Goal: Book appointment/travel/reservation: Book appointment/travel/reservation

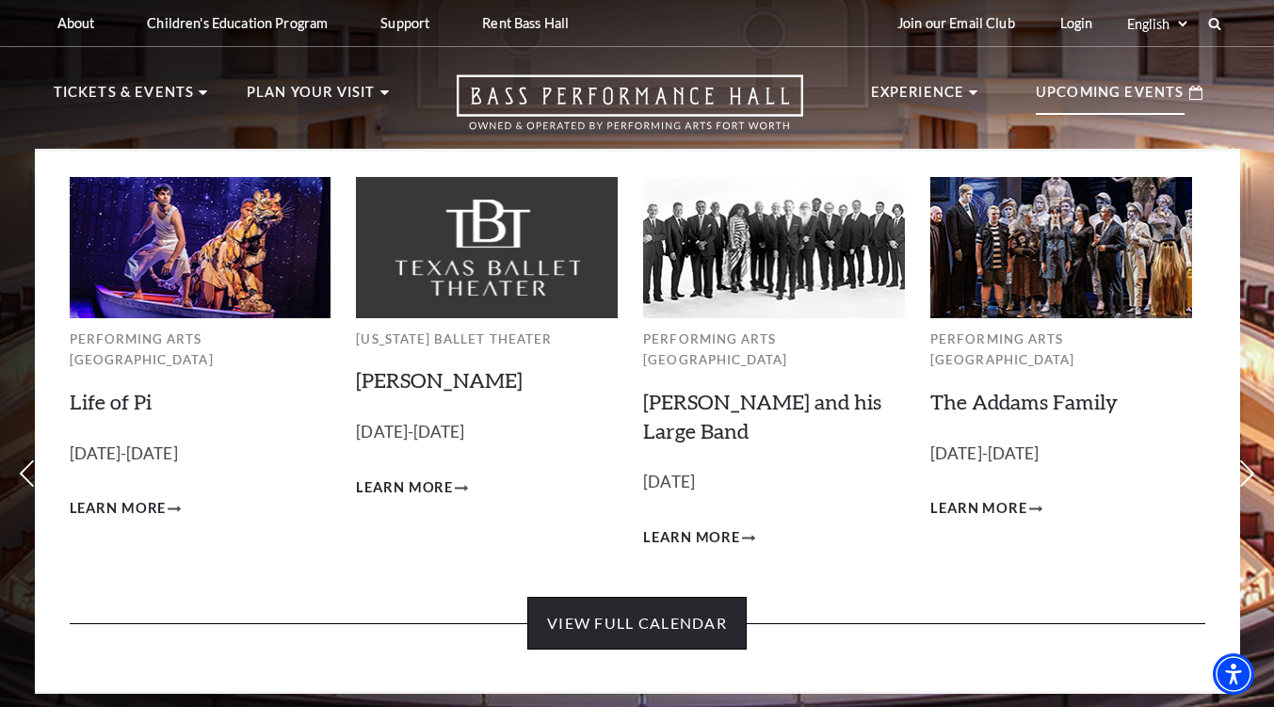
click at [594, 597] on link "View Full Calendar" at bounding box center [637, 623] width 219 height 53
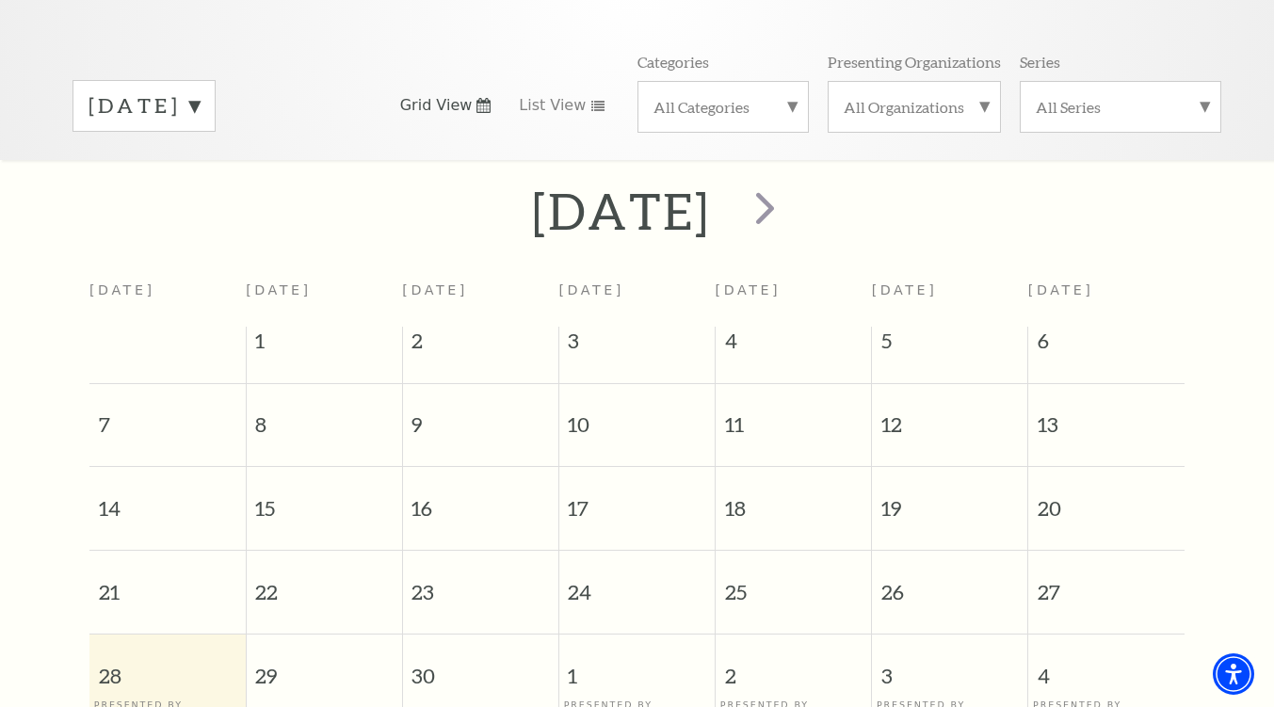
scroll to position [167, 0]
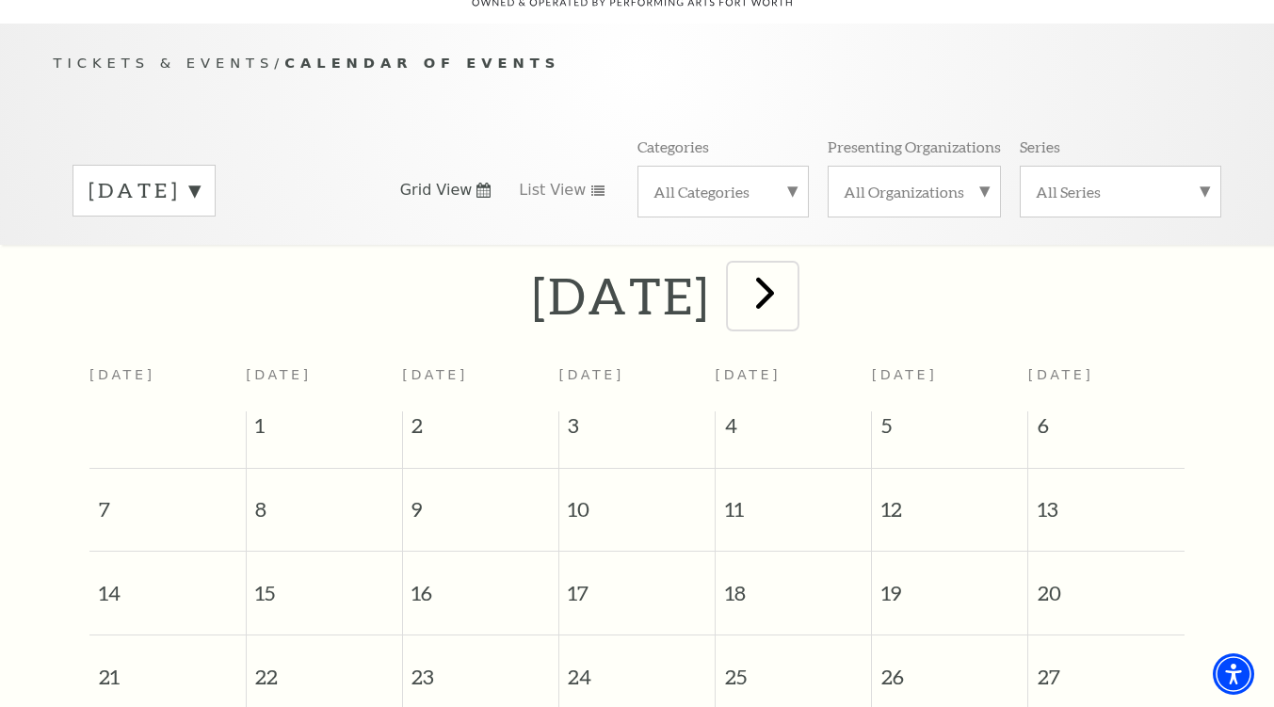
click at [792, 269] on span "next" at bounding box center [766, 293] width 54 height 54
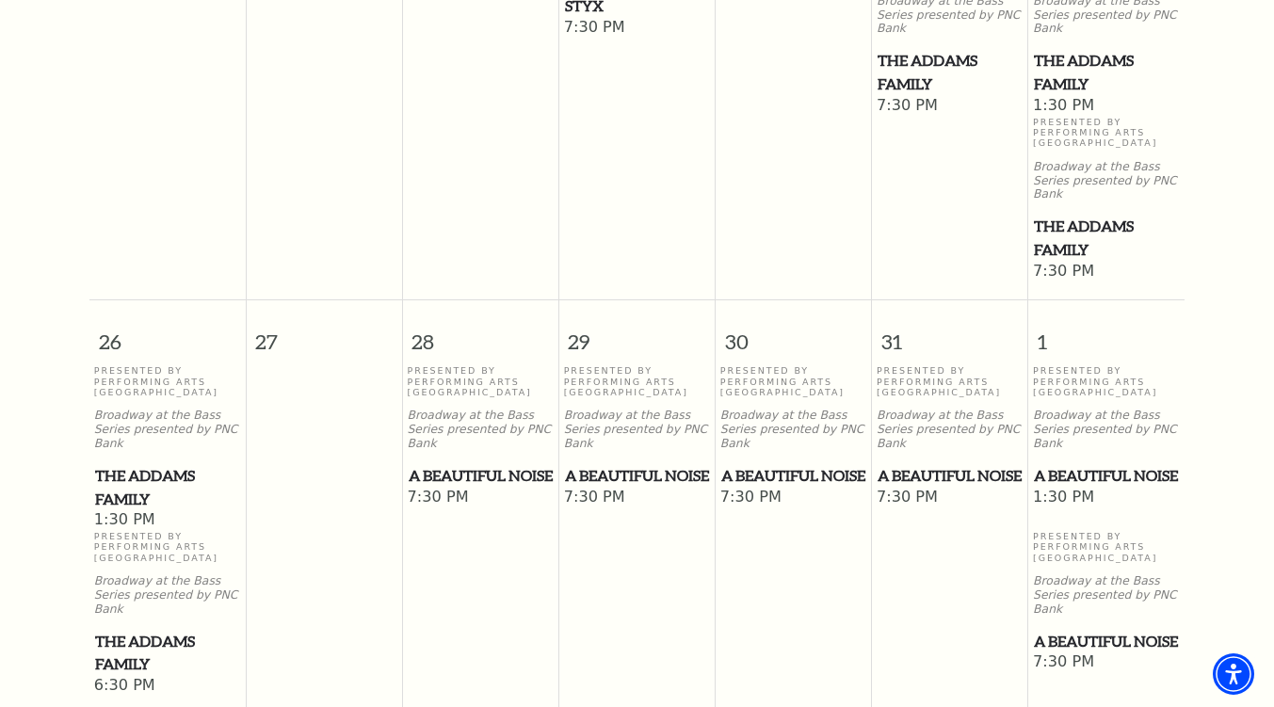
scroll to position [1485, 0]
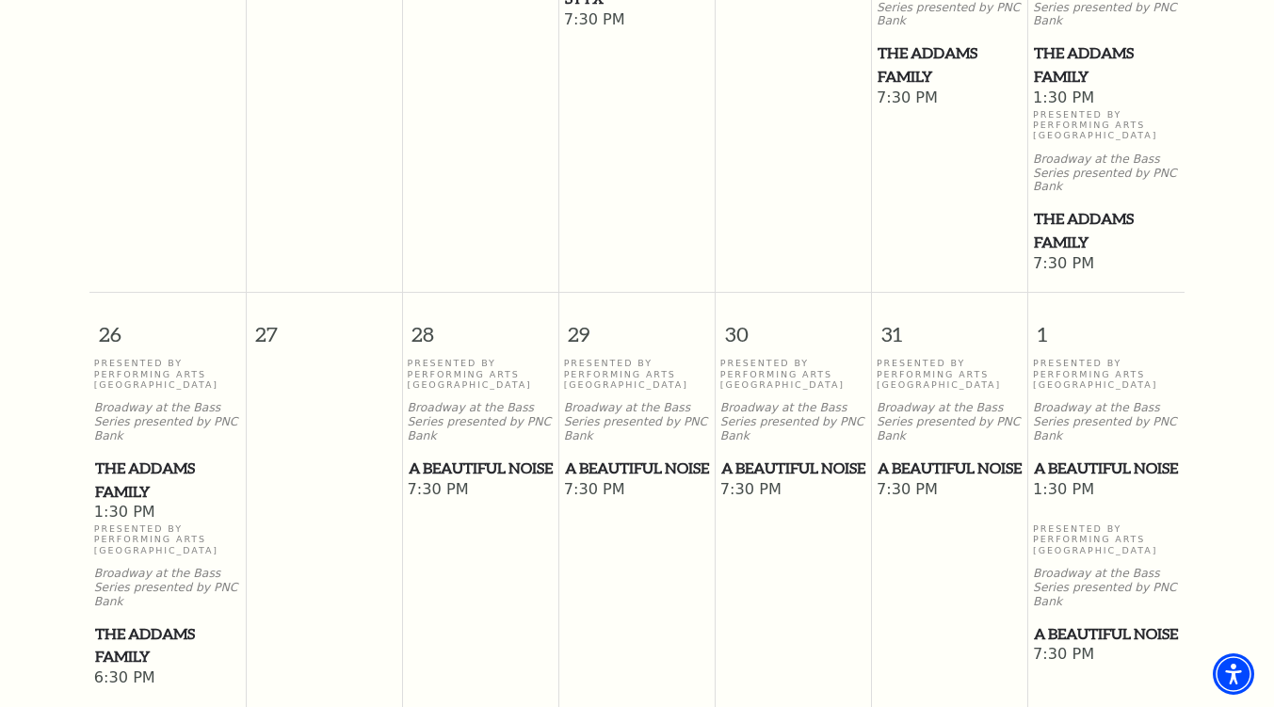
click at [597, 457] on span "A Beautiful Noise" at bounding box center [637, 469] width 145 height 24
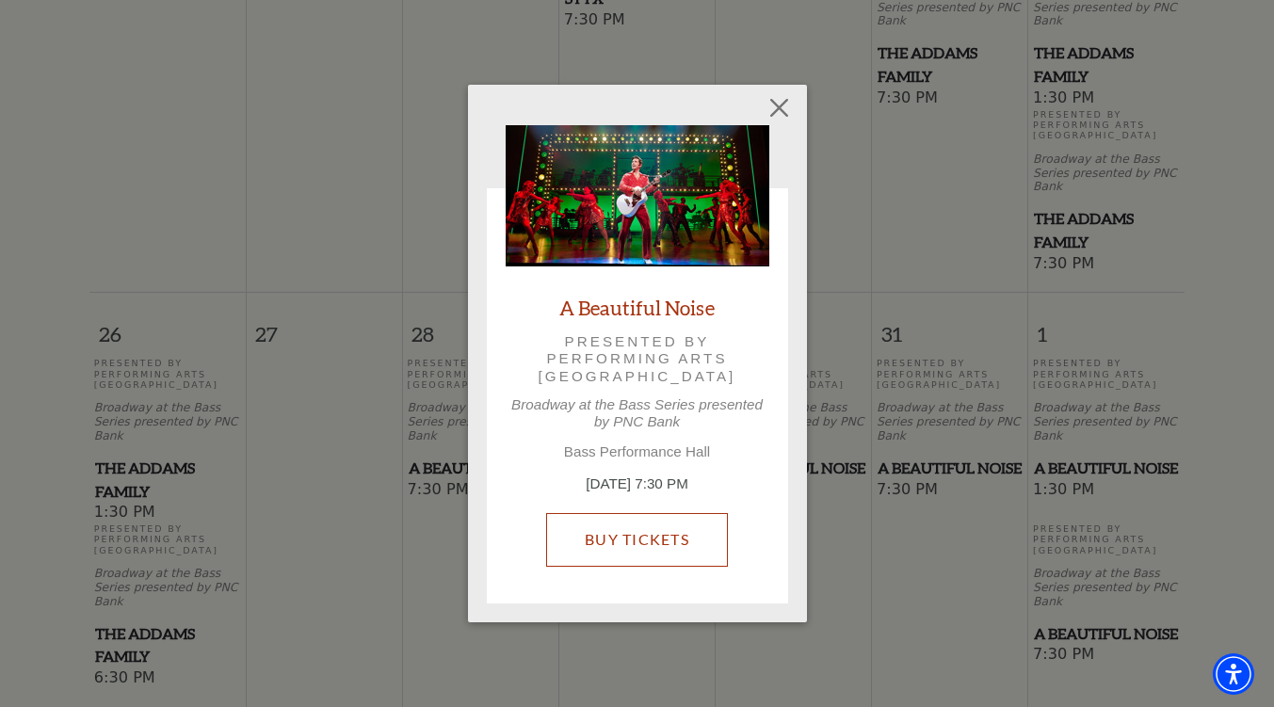
click at [631, 550] on link "Buy Tickets" at bounding box center [637, 539] width 182 height 53
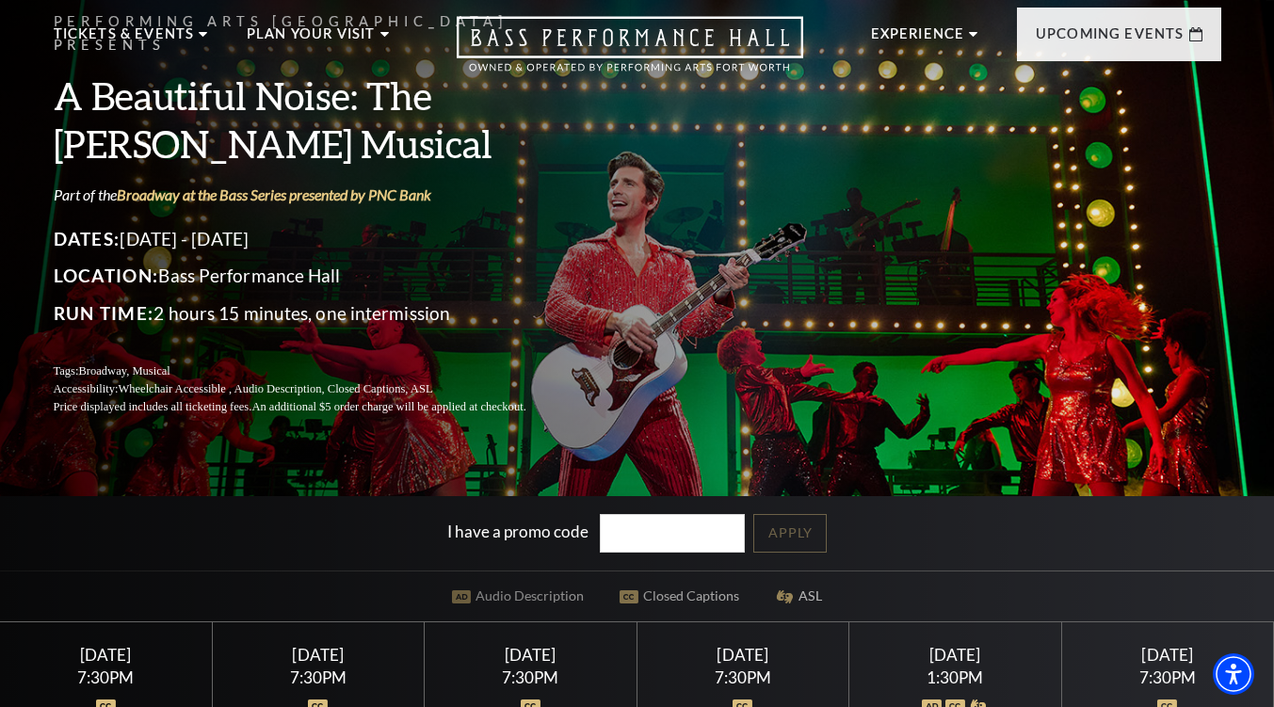
scroll to position [283, 0]
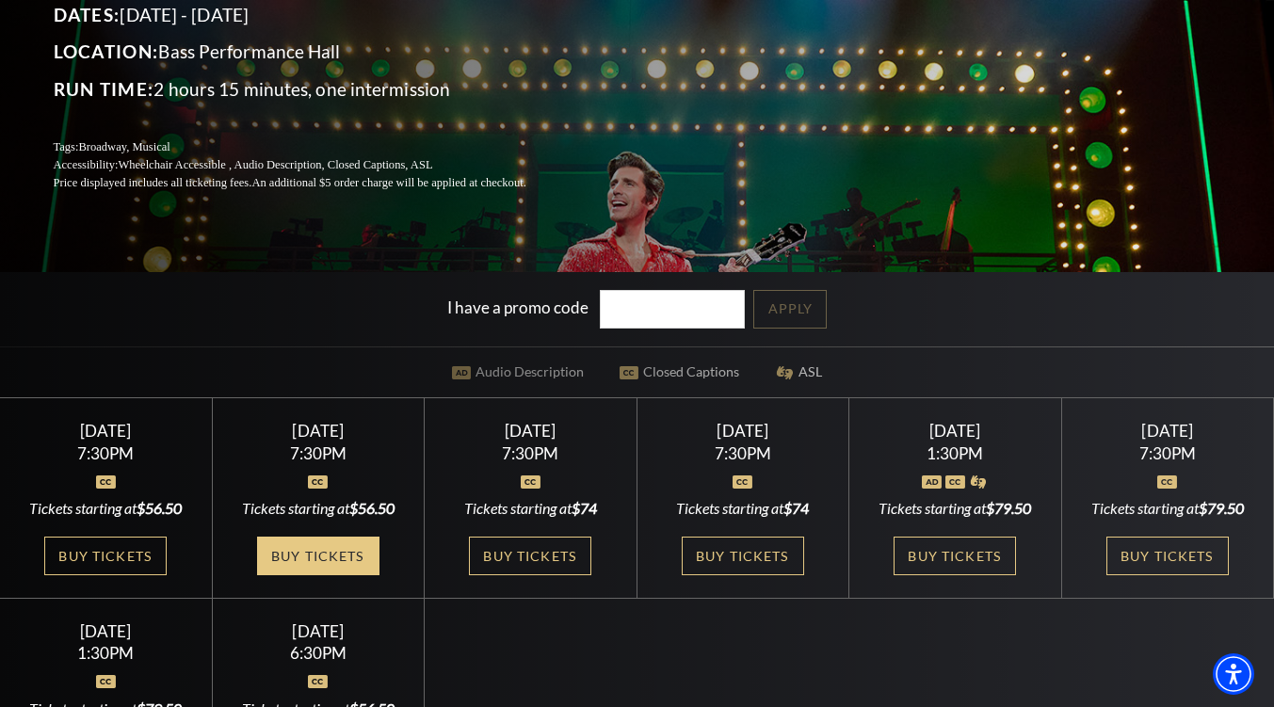
click at [302, 571] on link "Buy Tickets" at bounding box center [318, 556] width 122 height 39
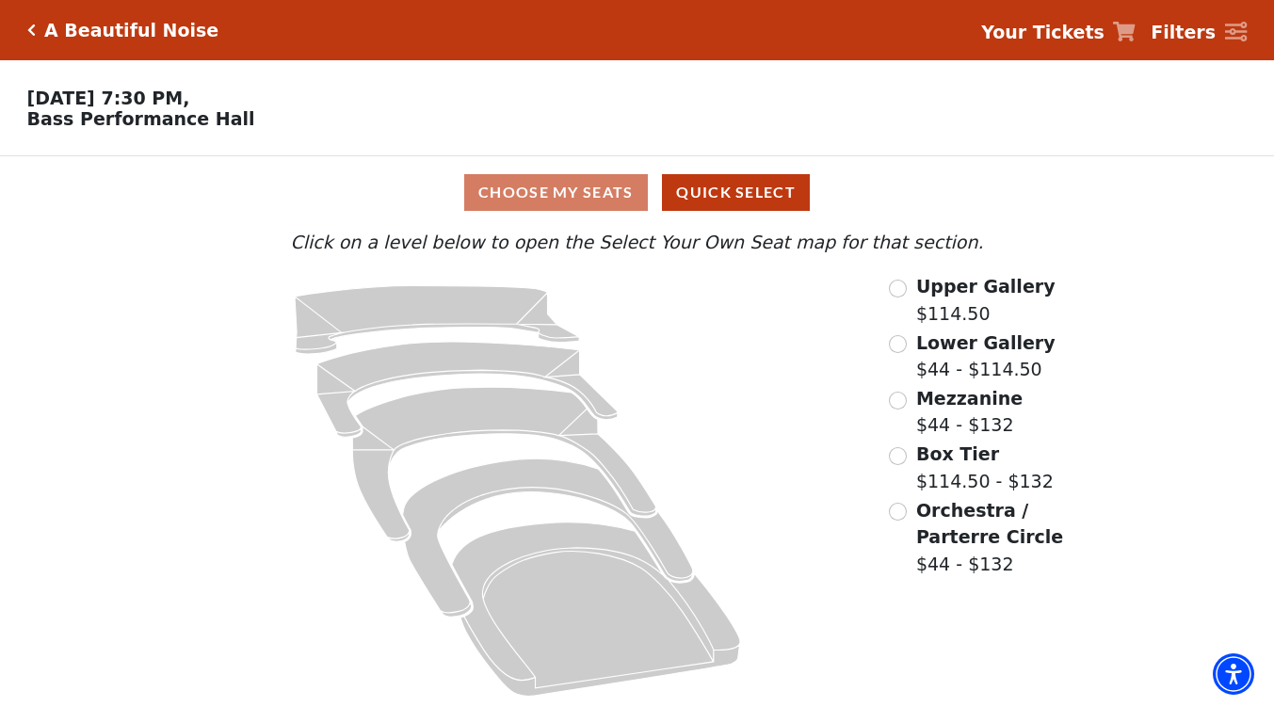
scroll to position [8, 0]
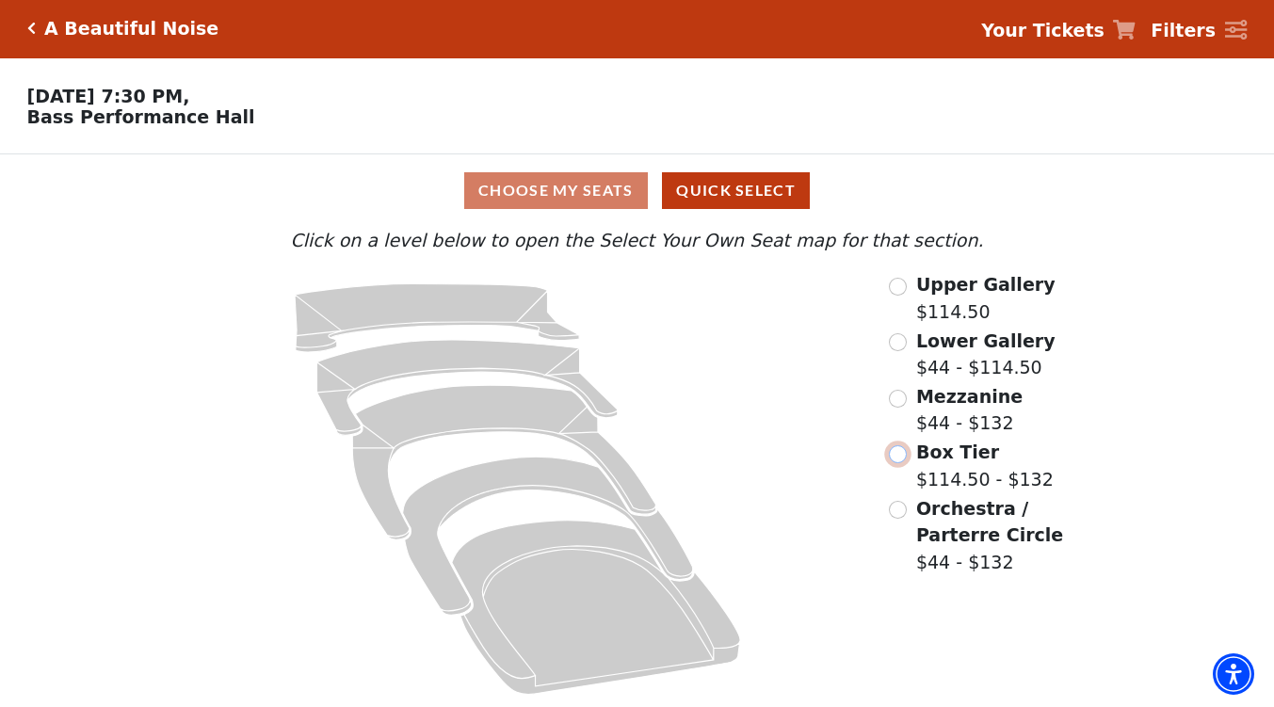
click at [903, 456] on input "Box Tier$114.50 - $132\a" at bounding box center [898, 455] width 18 height 18
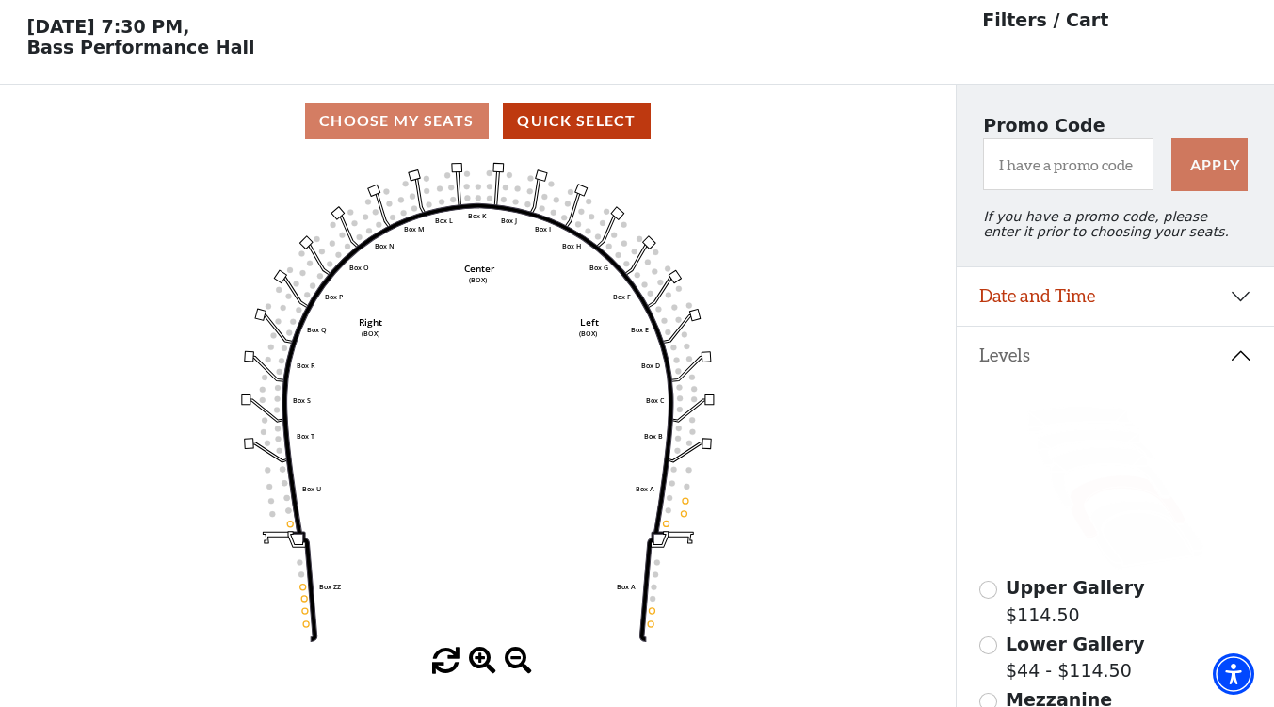
scroll to position [0, 0]
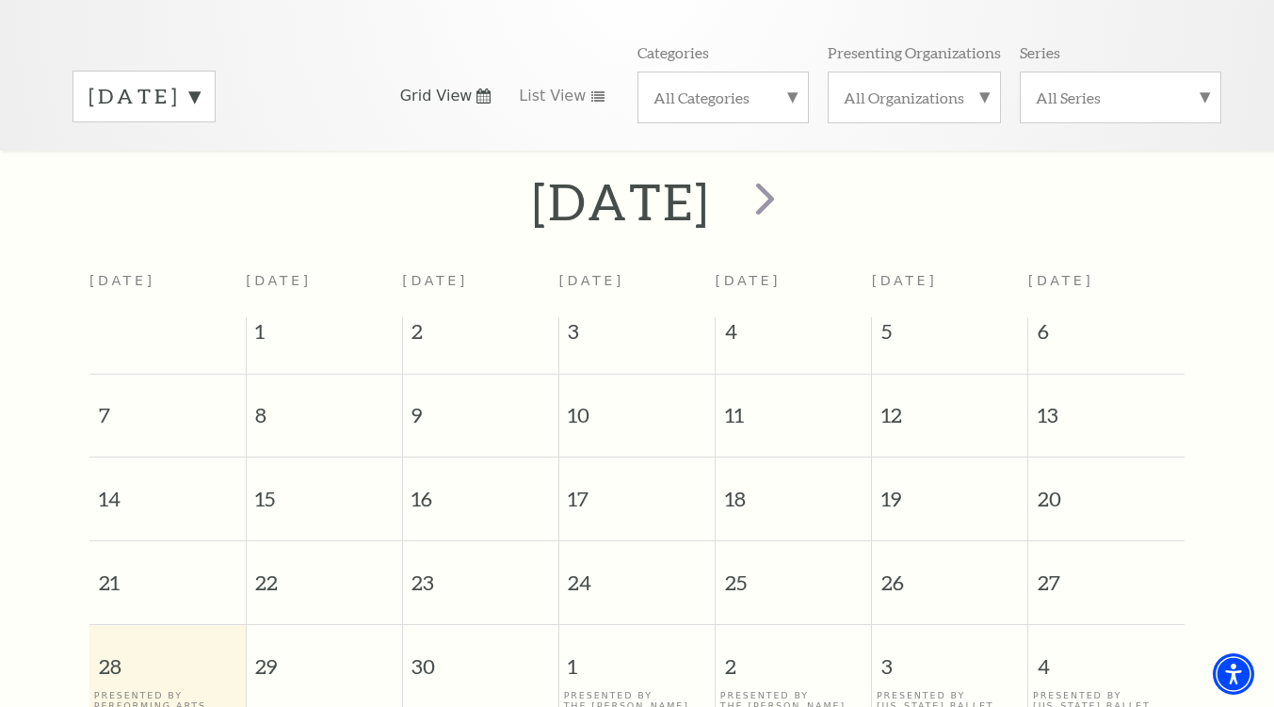
scroll to position [167, 0]
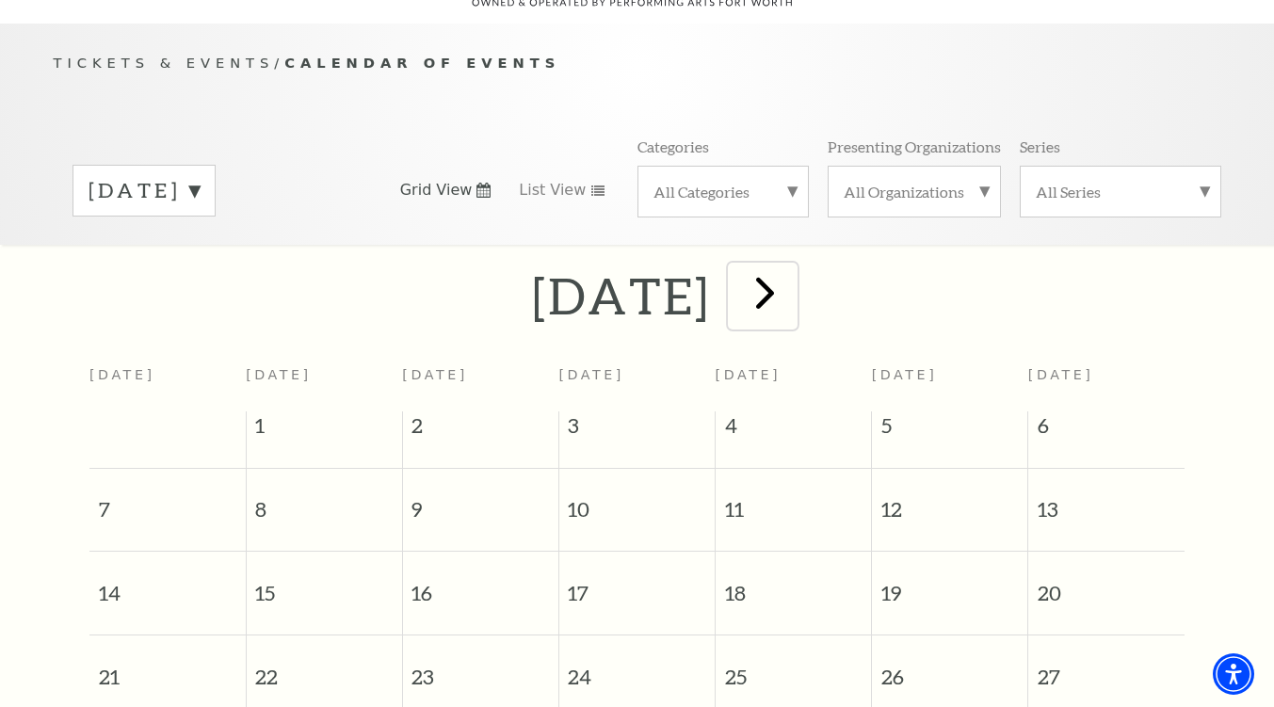
click at [792, 276] on span "next" at bounding box center [766, 293] width 54 height 54
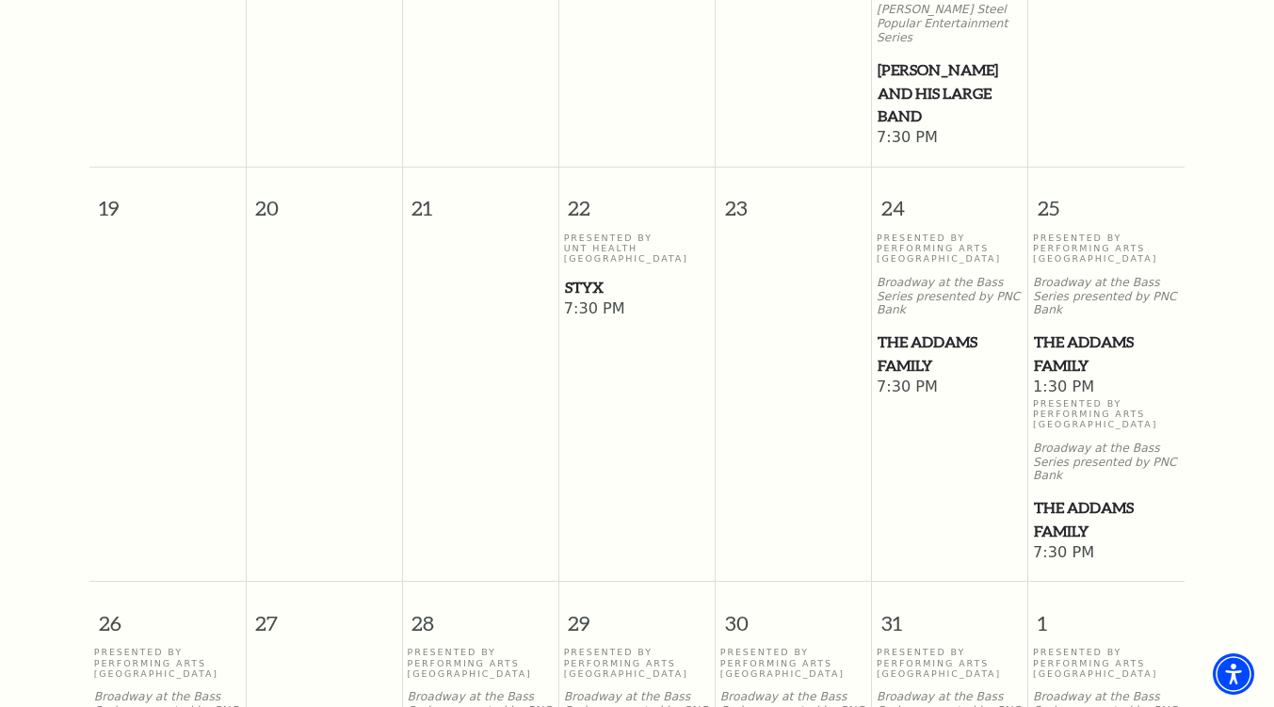
scroll to position [826, 0]
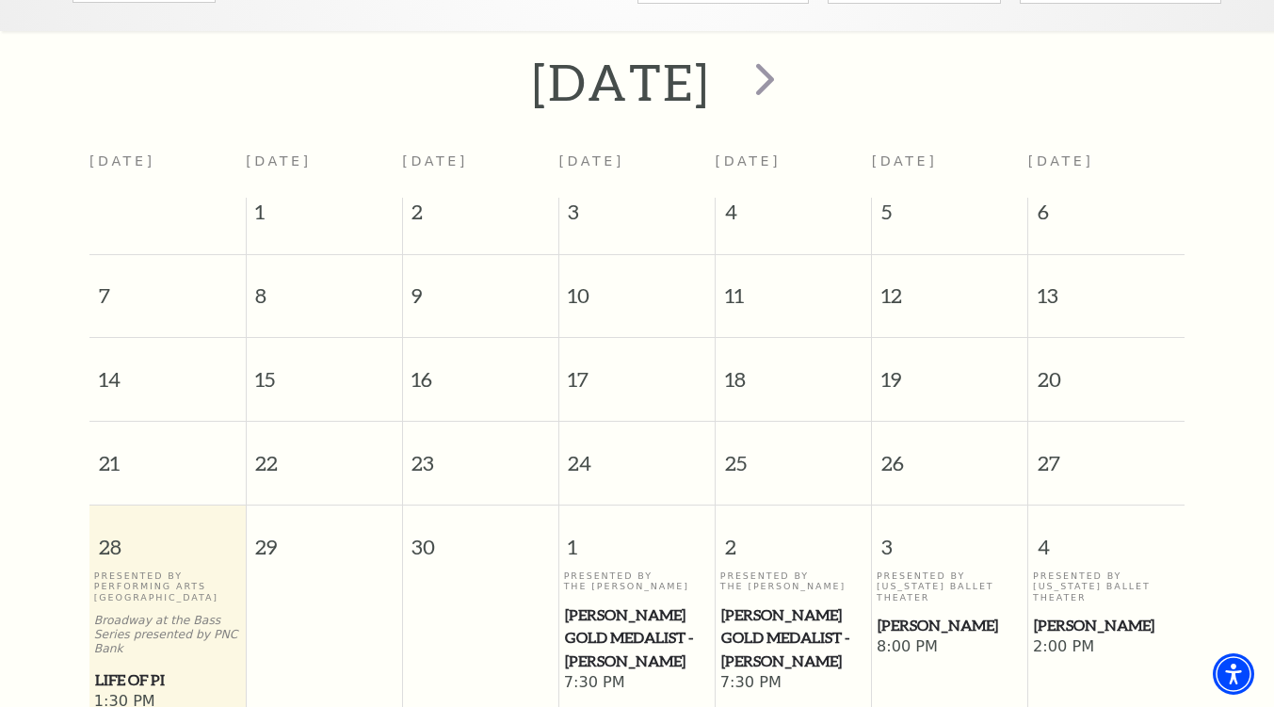
scroll to position [355, 0]
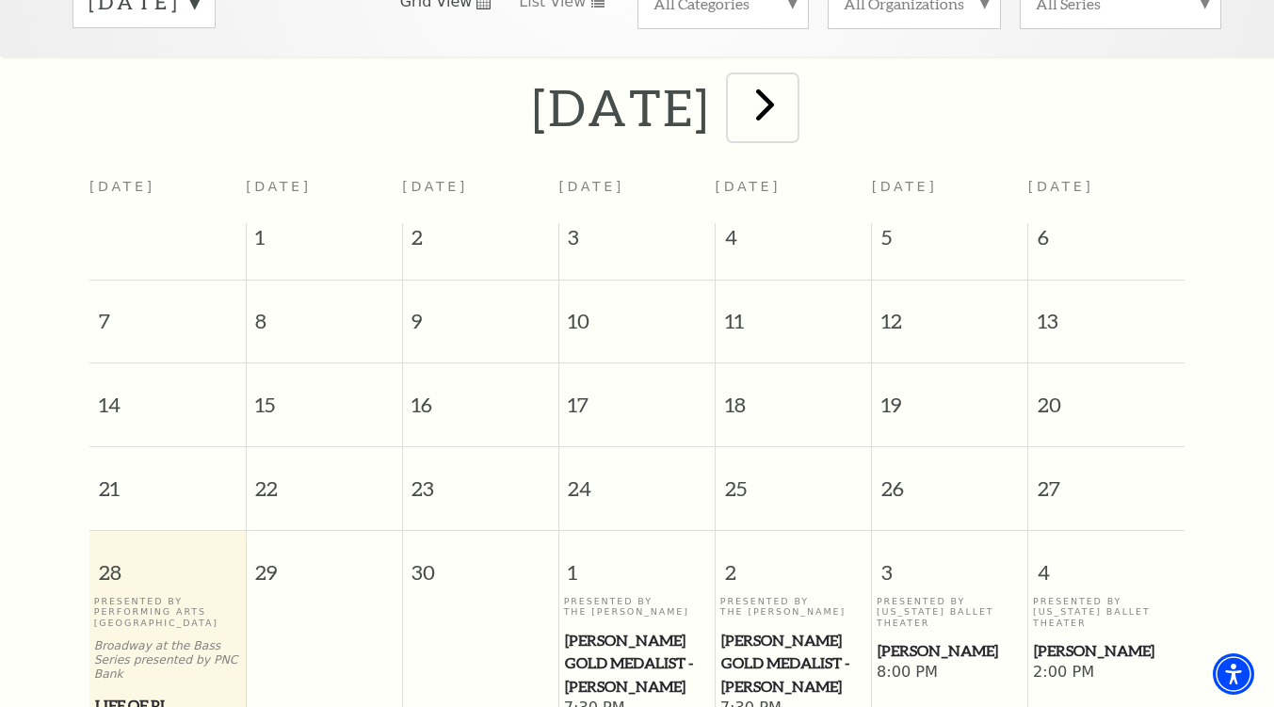
click at [792, 87] on span "next" at bounding box center [766, 104] width 54 height 54
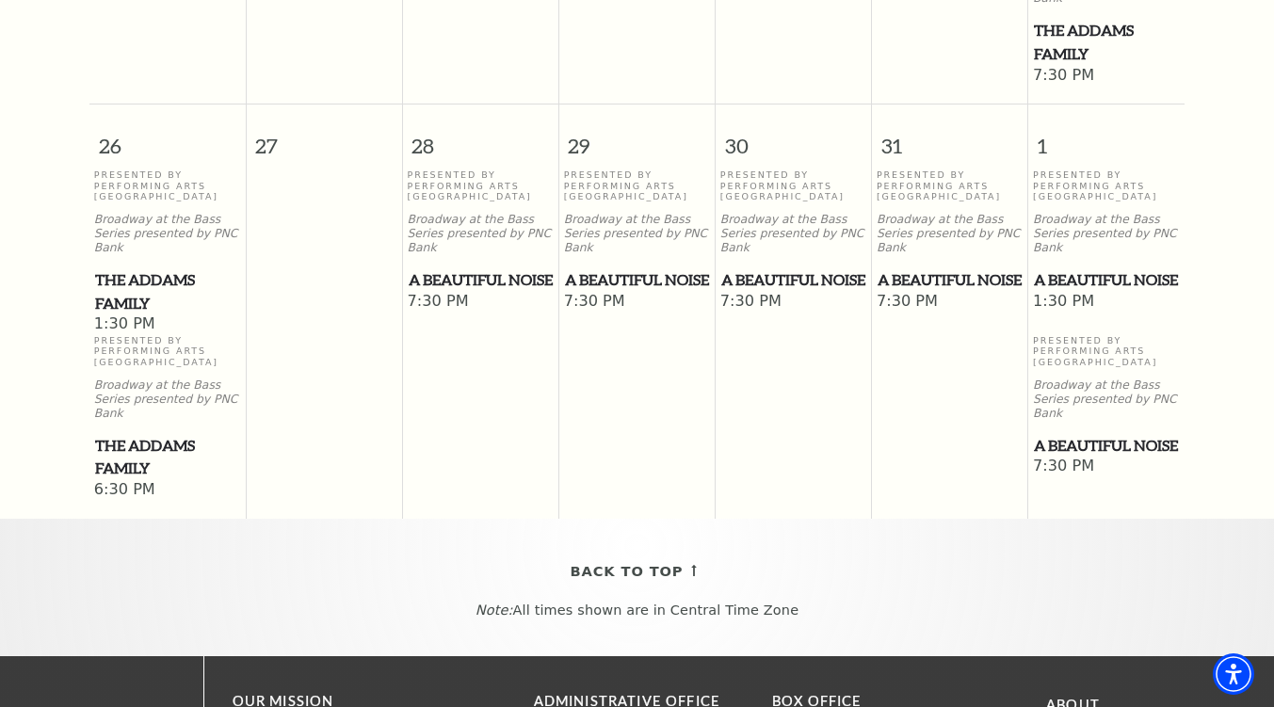
scroll to position [1580, 0]
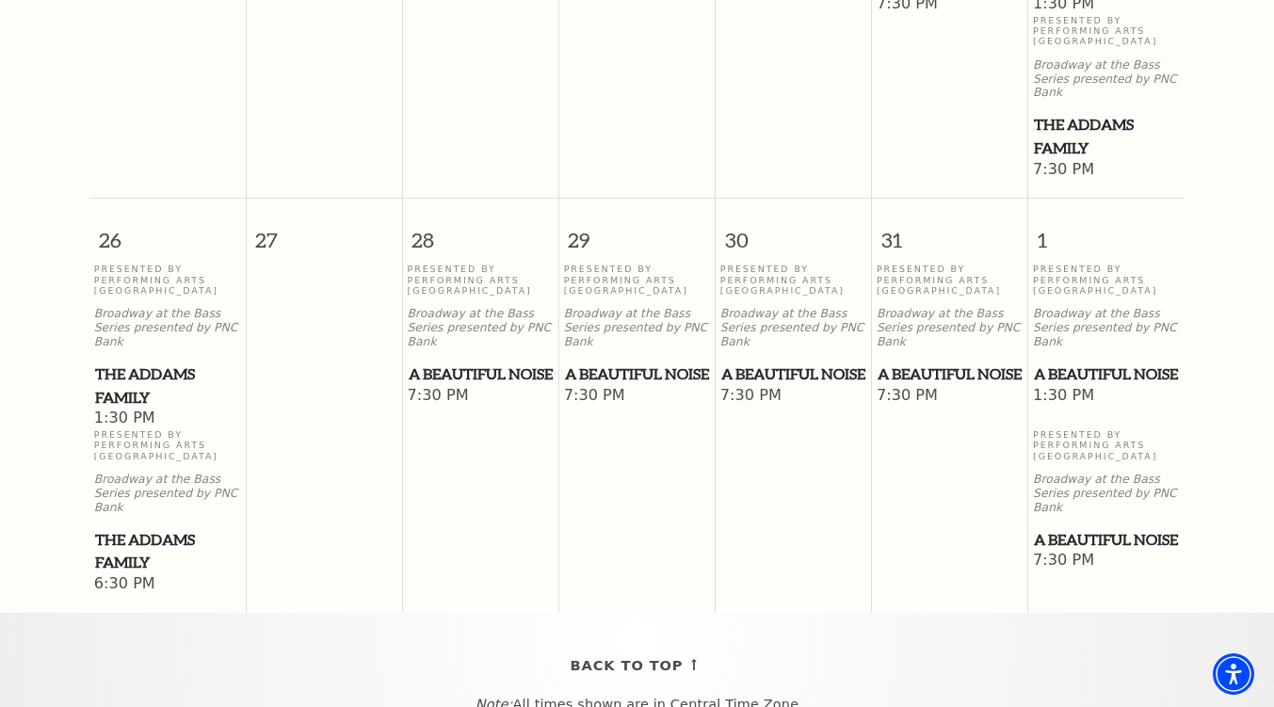
click at [927, 363] on span "A Beautiful Noise" at bounding box center [950, 375] width 145 height 24
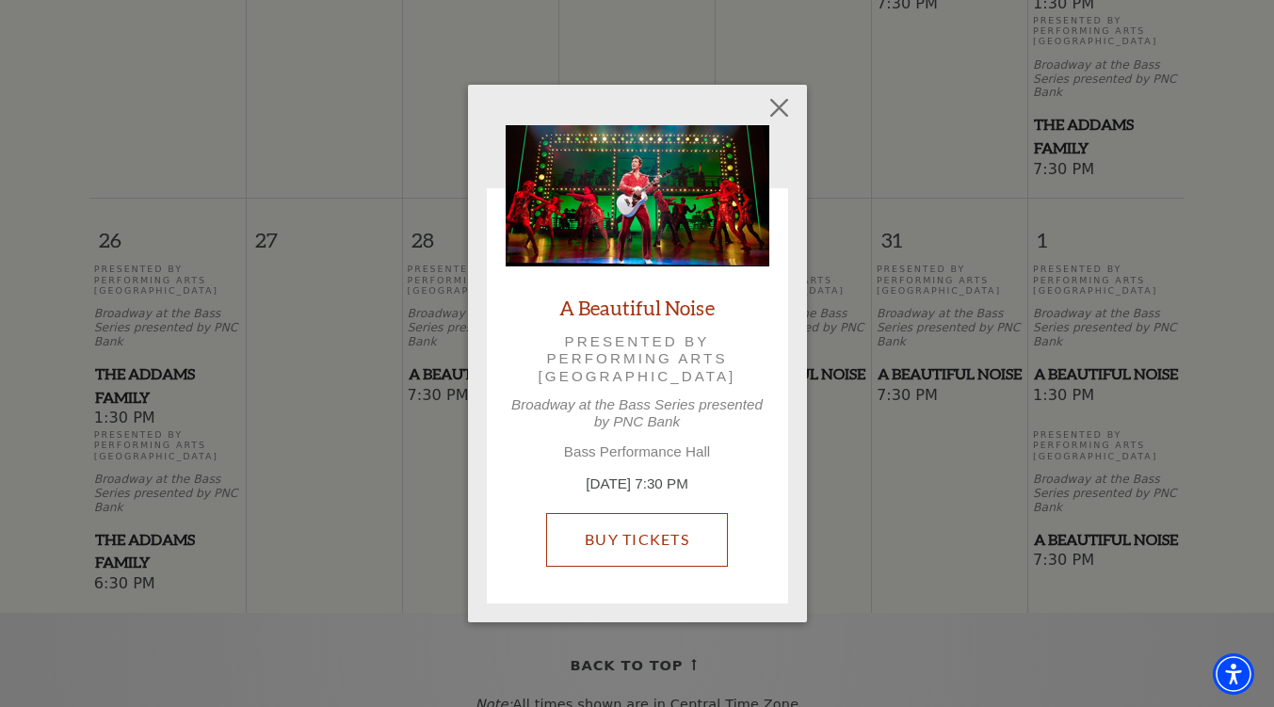
click at [624, 540] on link "Buy Tickets" at bounding box center [637, 539] width 182 height 53
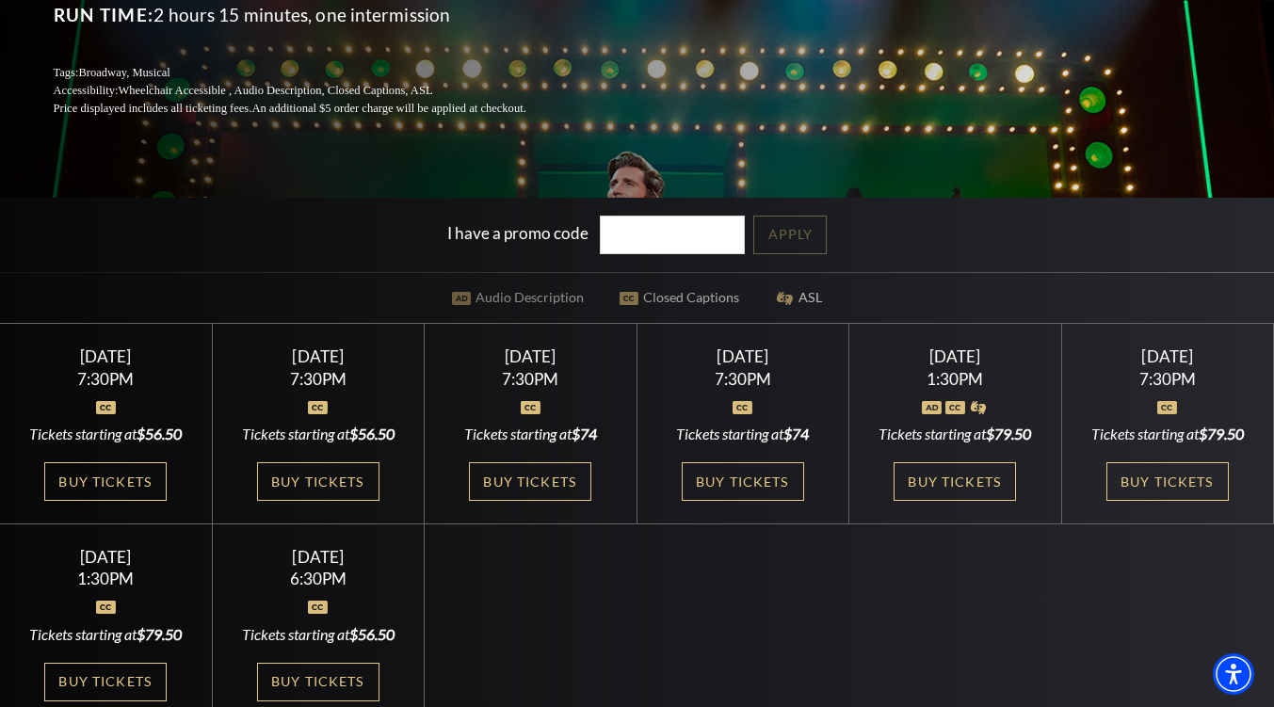
scroll to position [377, 0]
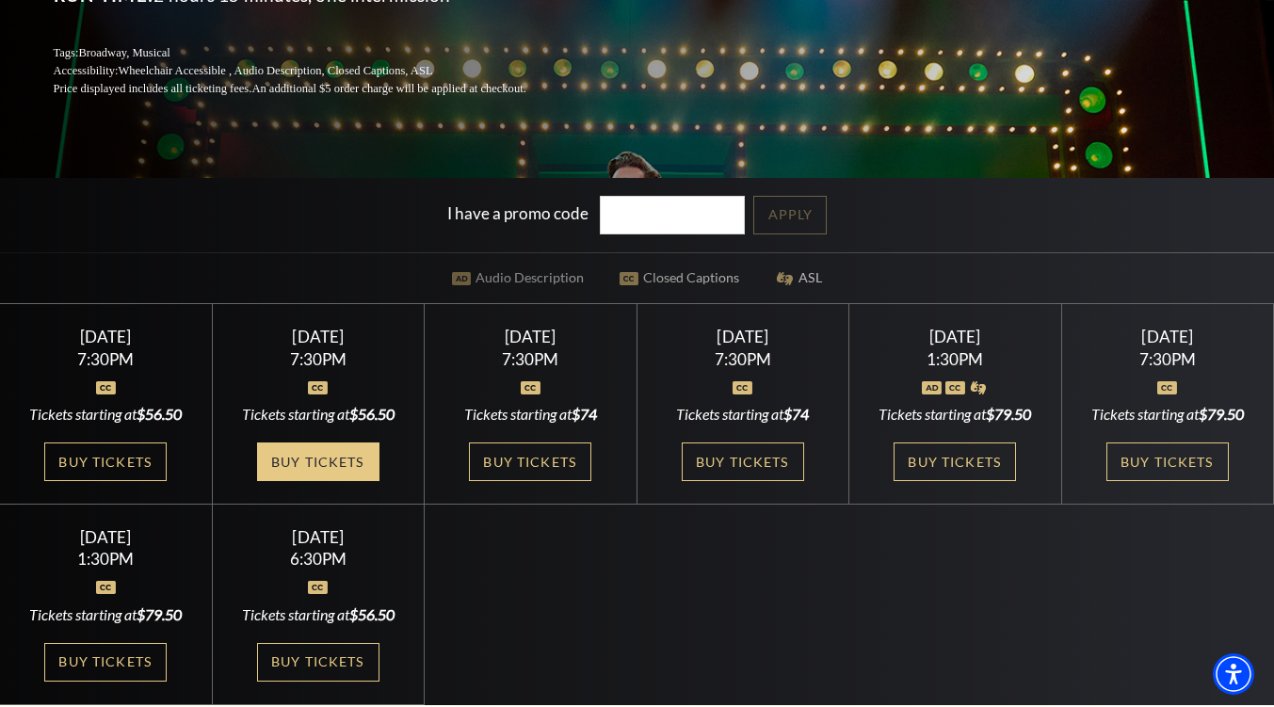
click at [318, 481] on link "Buy Tickets" at bounding box center [318, 462] width 122 height 39
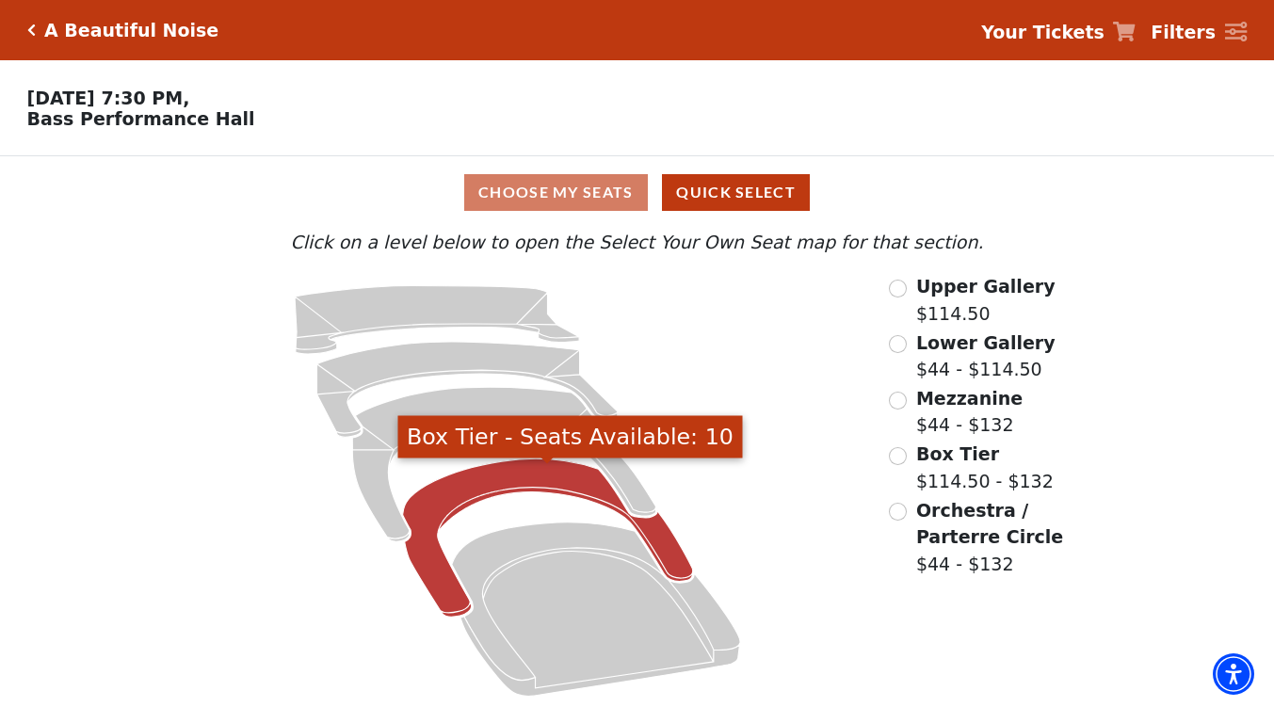
click at [435, 512] on icon "Box Tier - Seats Available: 10" at bounding box center [548, 538] width 290 height 158
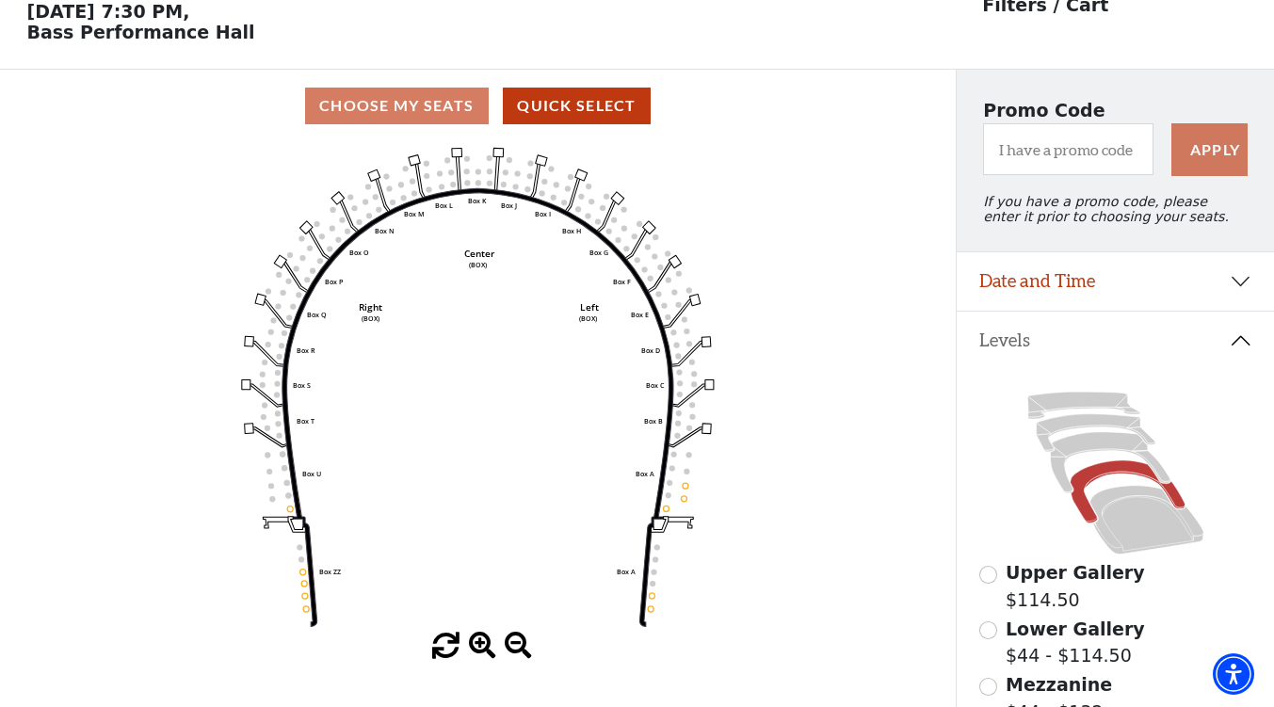
scroll to position [87, 0]
click at [303, 586] on icon "Left (BOX) Right (BOX) Center (BOX) Box ZZ Box U Box T Box S Box R Box Q Box P …" at bounding box center [478, 387] width 860 height 491
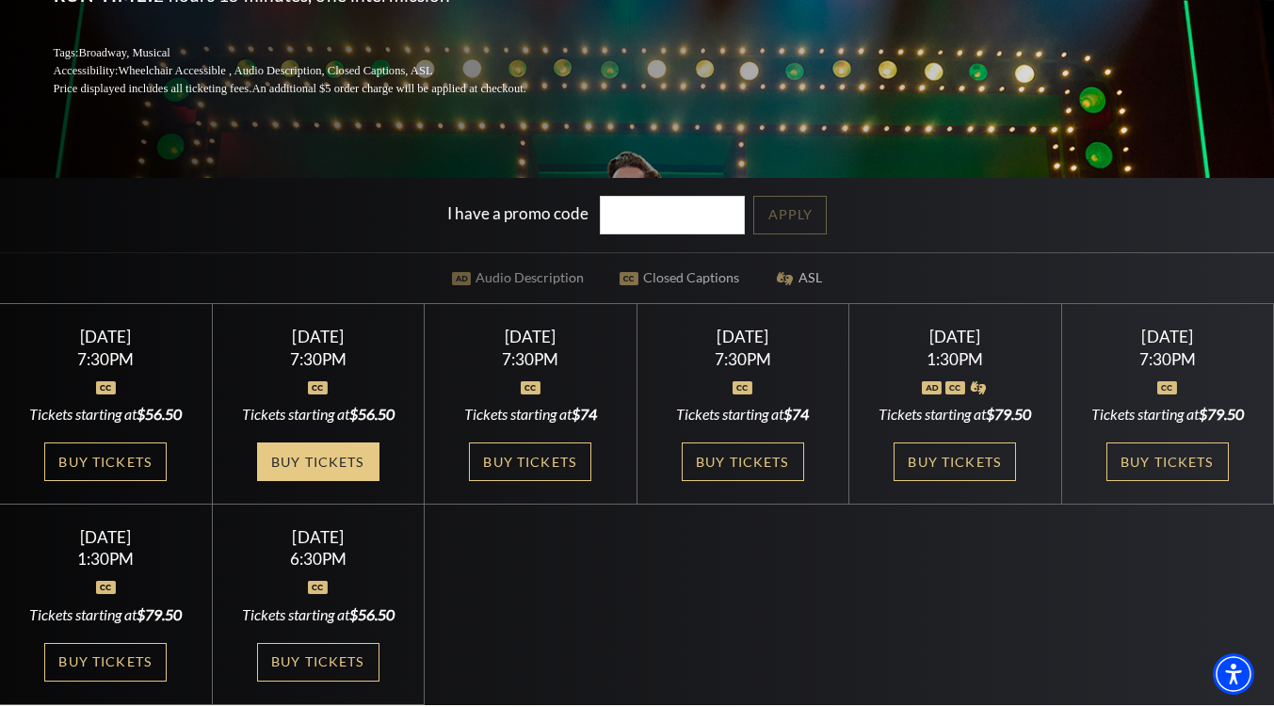
click at [303, 479] on link "Buy Tickets" at bounding box center [318, 462] width 122 height 39
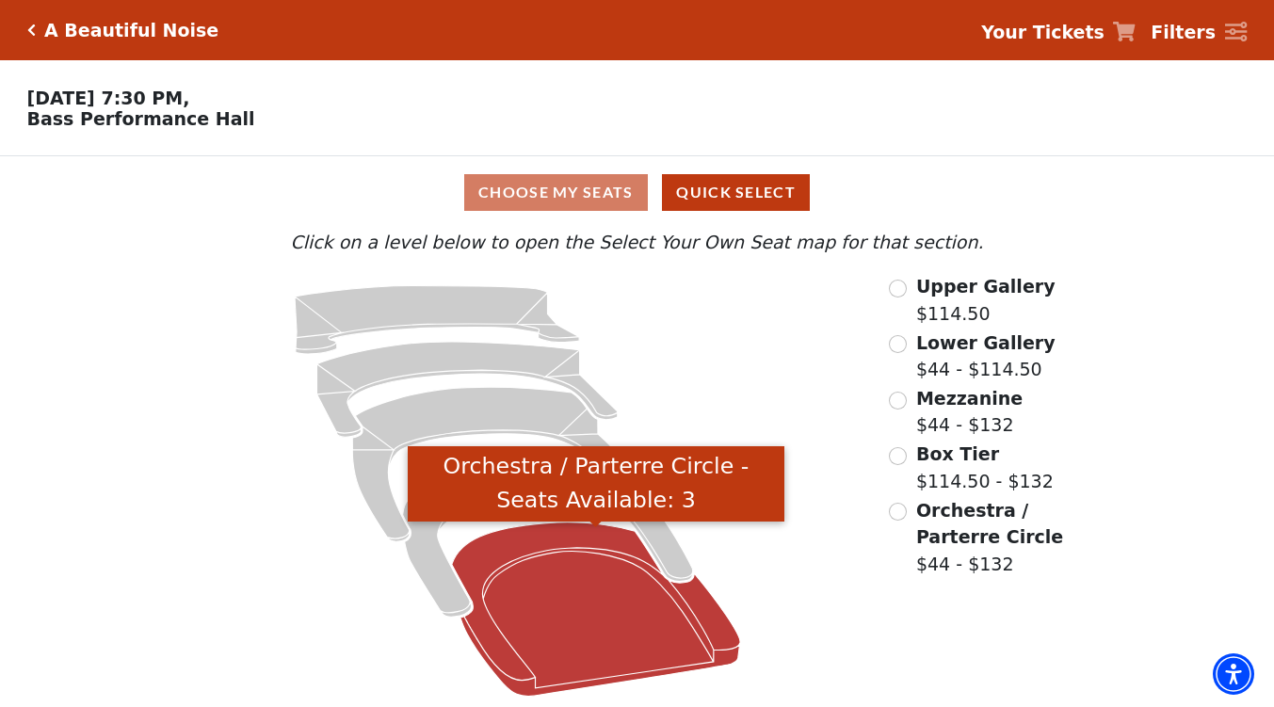
click at [488, 642] on icon "Orchestra / Parterre Circle - Seats Available: 3" at bounding box center [596, 610] width 288 height 174
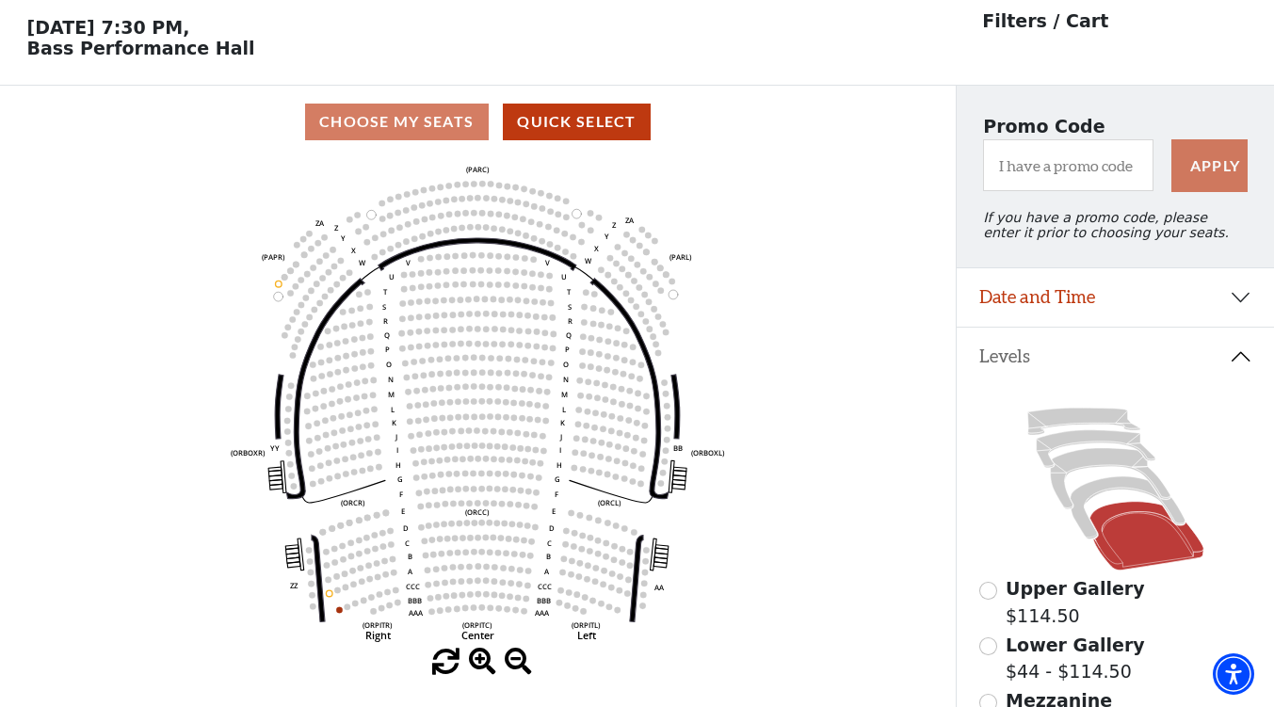
scroll to position [87, 0]
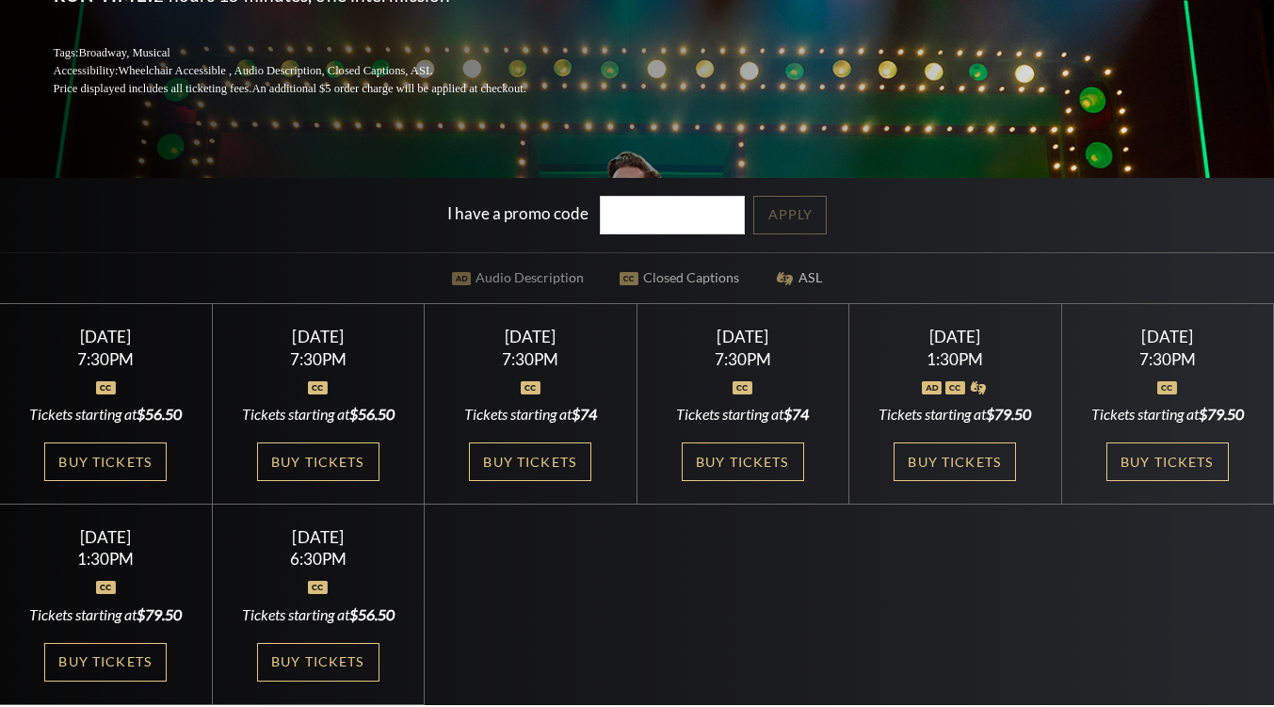
scroll to position [377, 0]
click at [309, 477] on link "Buy Tickets" at bounding box center [318, 462] width 122 height 39
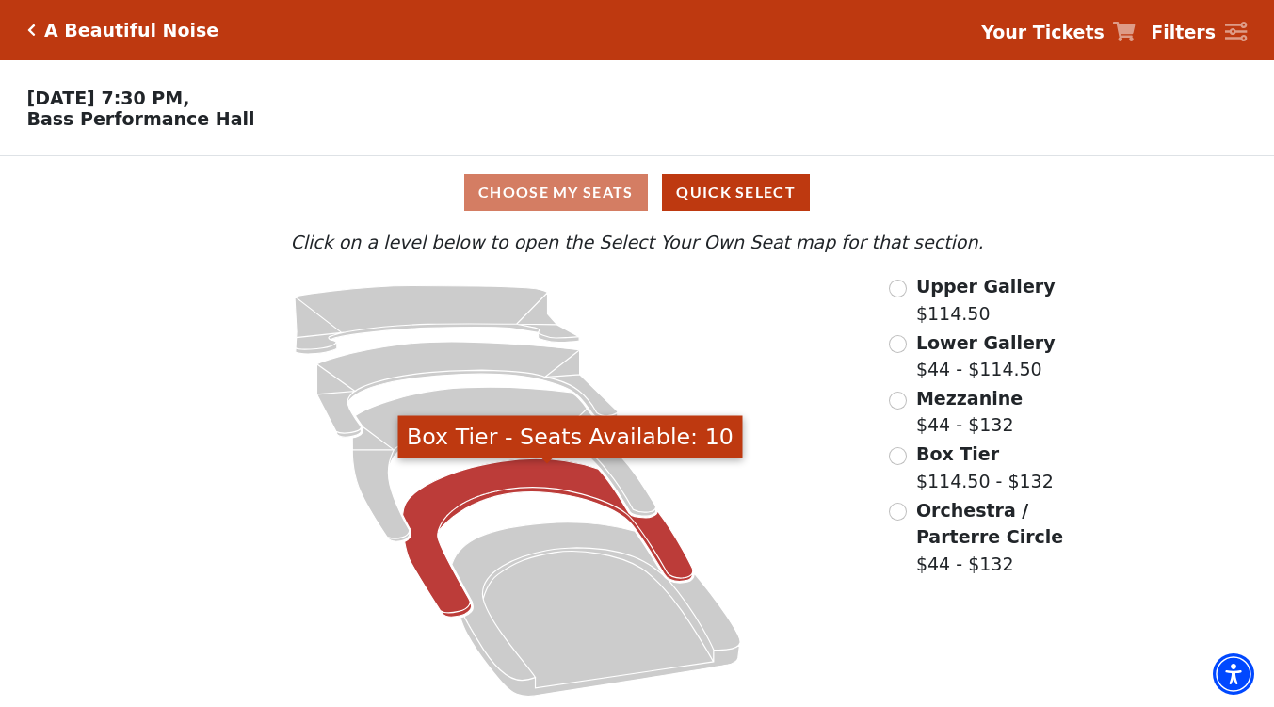
click at [463, 501] on icon "Box Tier - Seats Available: 10" at bounding box center [548, 538] width 290 height 158
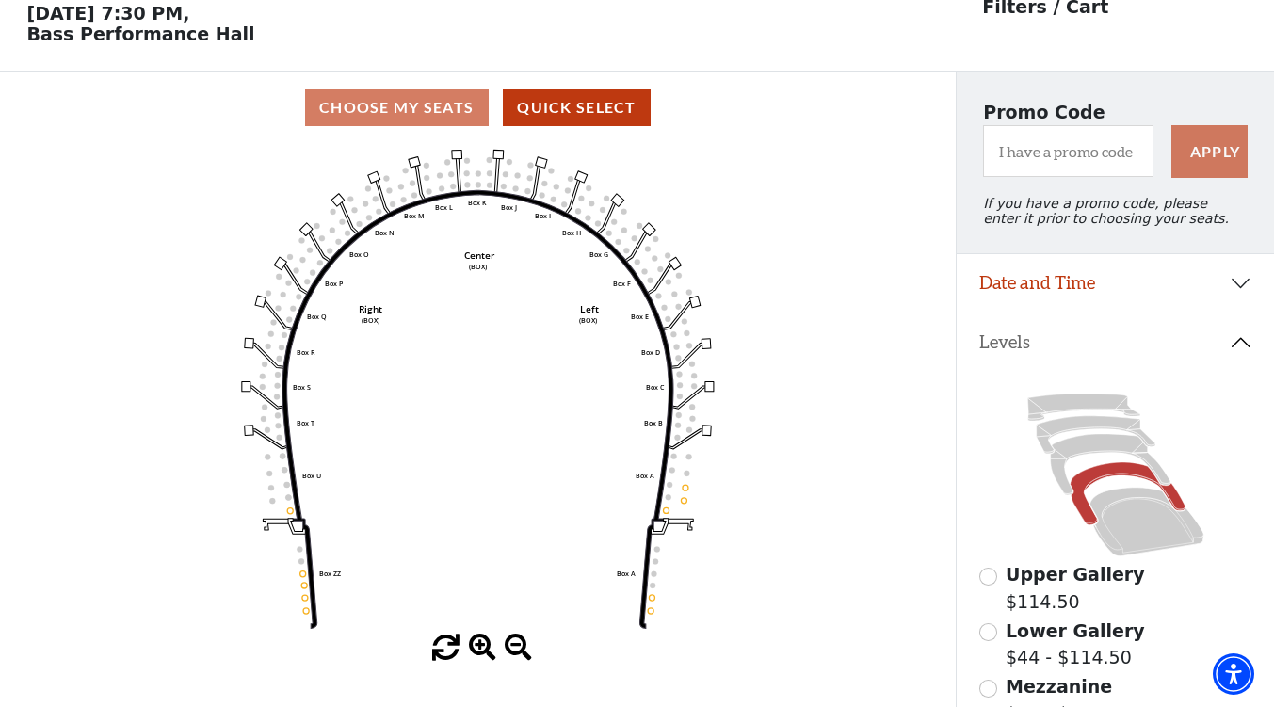
scroll to position [87, 0]
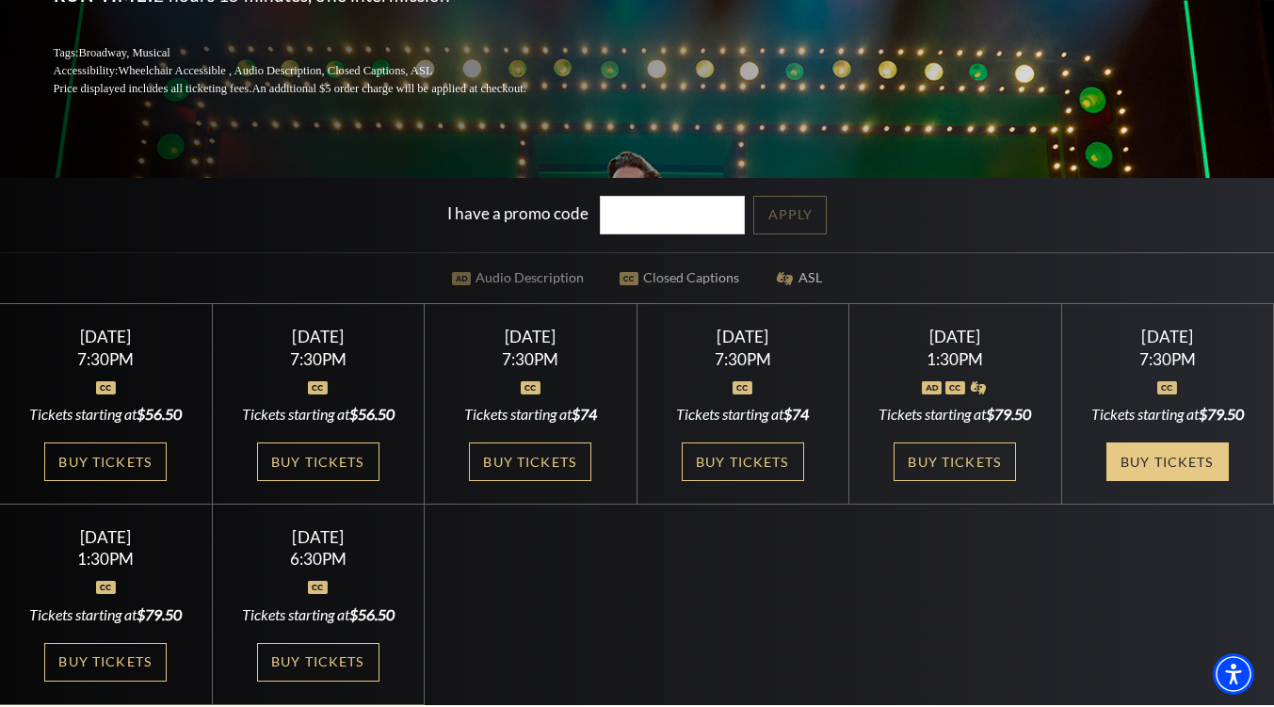
click at [1141, 468] on link "Buy Tickets" at bounding box center [1168, 462] width 122 height 39
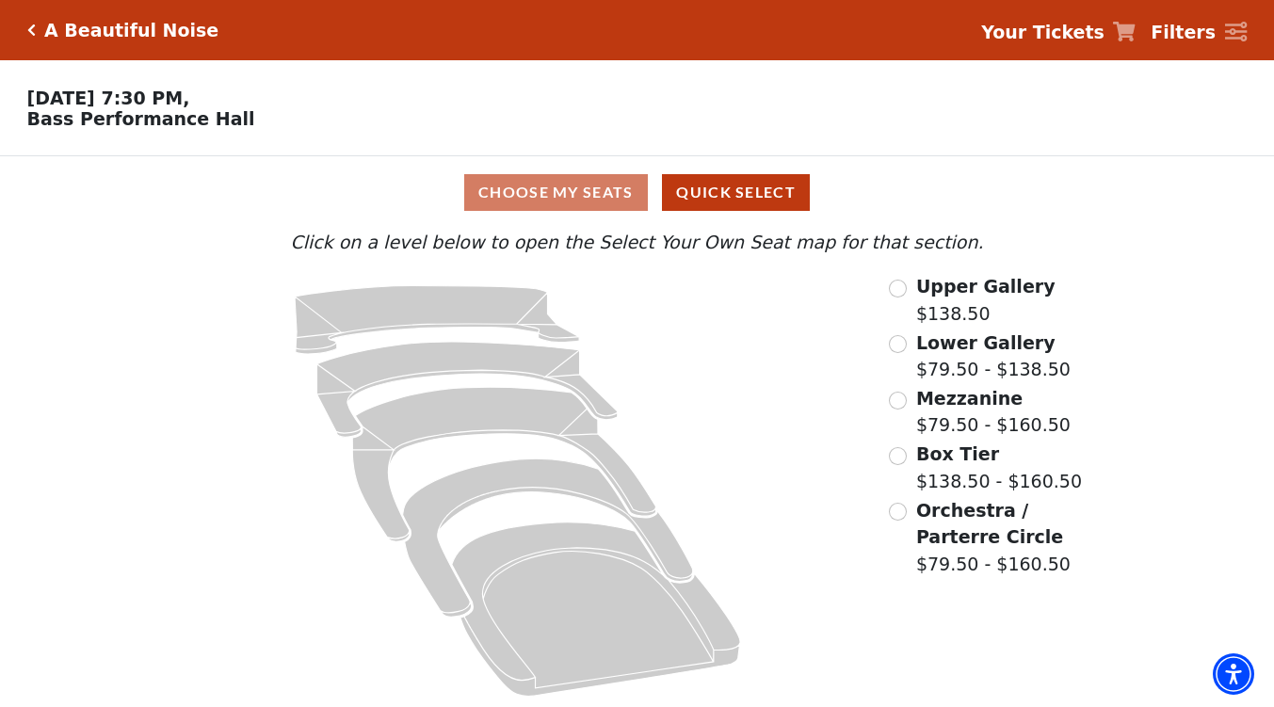
scroll to position [8, 0]
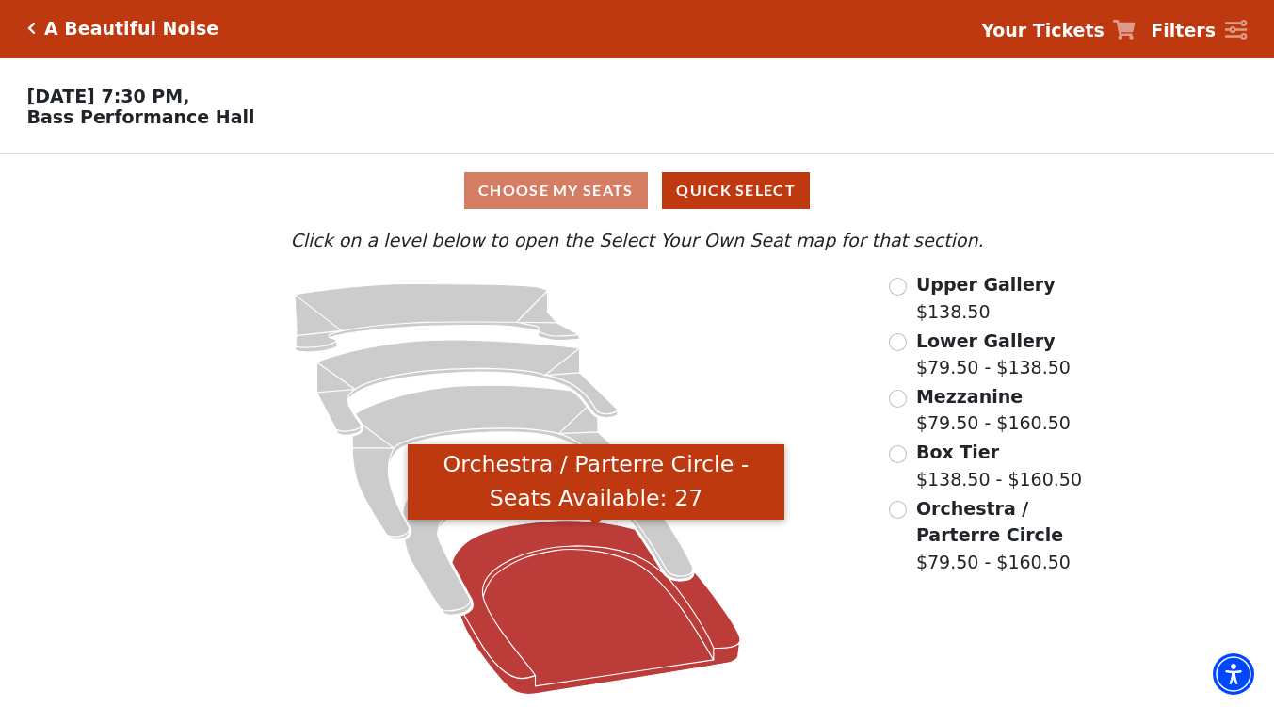
click at [537, 603] on icon "Orchestra / Parterre Circle - Seats Available: 27" at bounding box center [596, 608] width 288 height 174
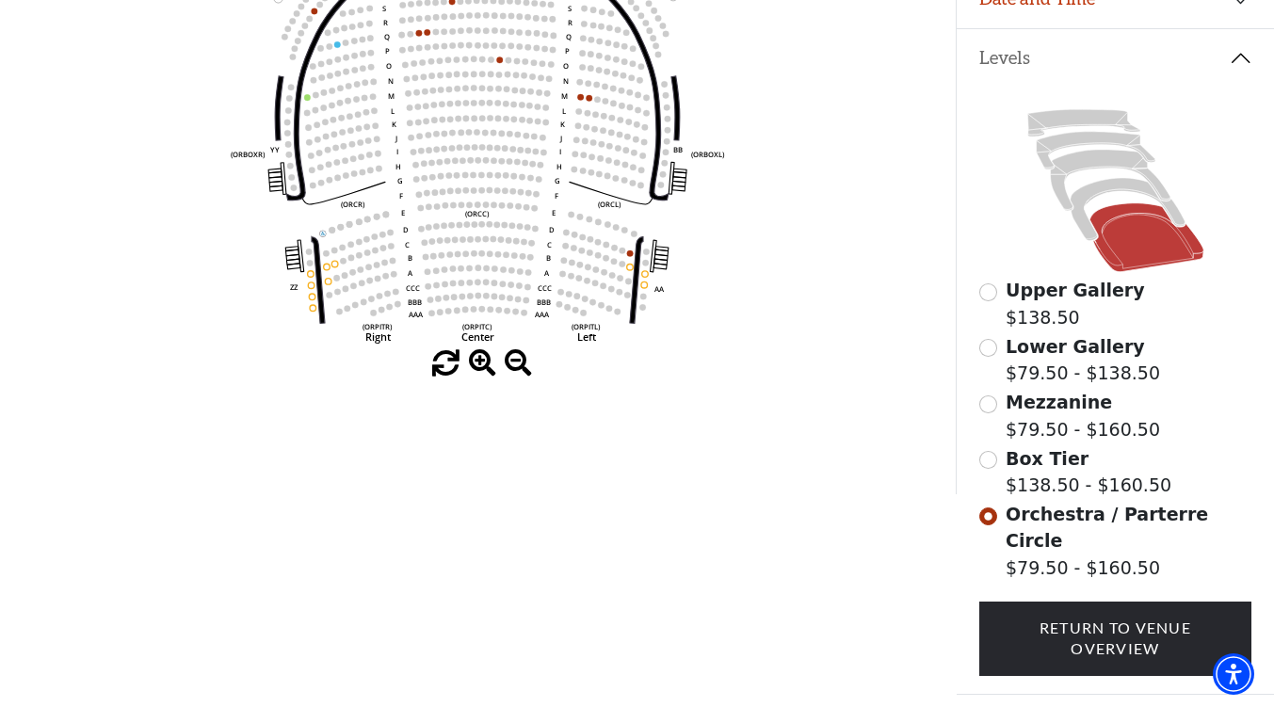
scroll to position [275, 0]
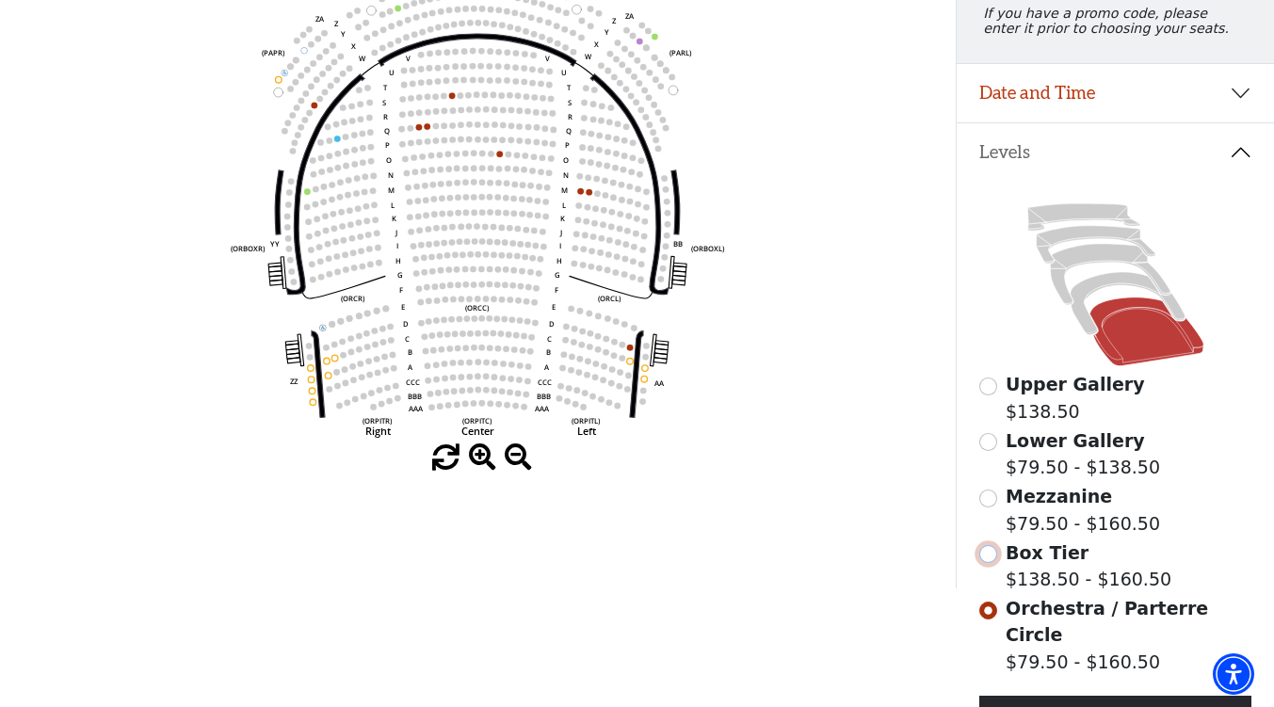
click at [985, 563] on input "Box Tier$138.50 - $160.50\a" at bounding box center [989, 554] width 18 height 18
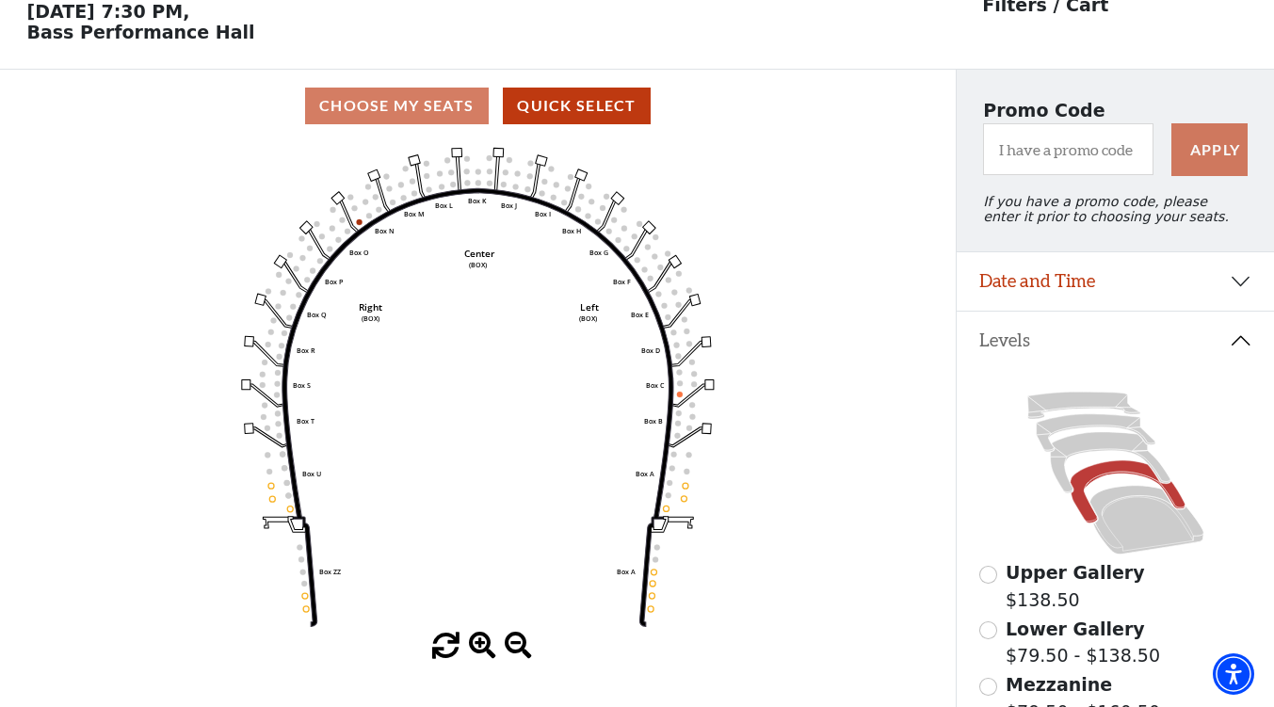
scroll to position [87, 0]
